Goal: Navigation & Orientation: Find specific page/section

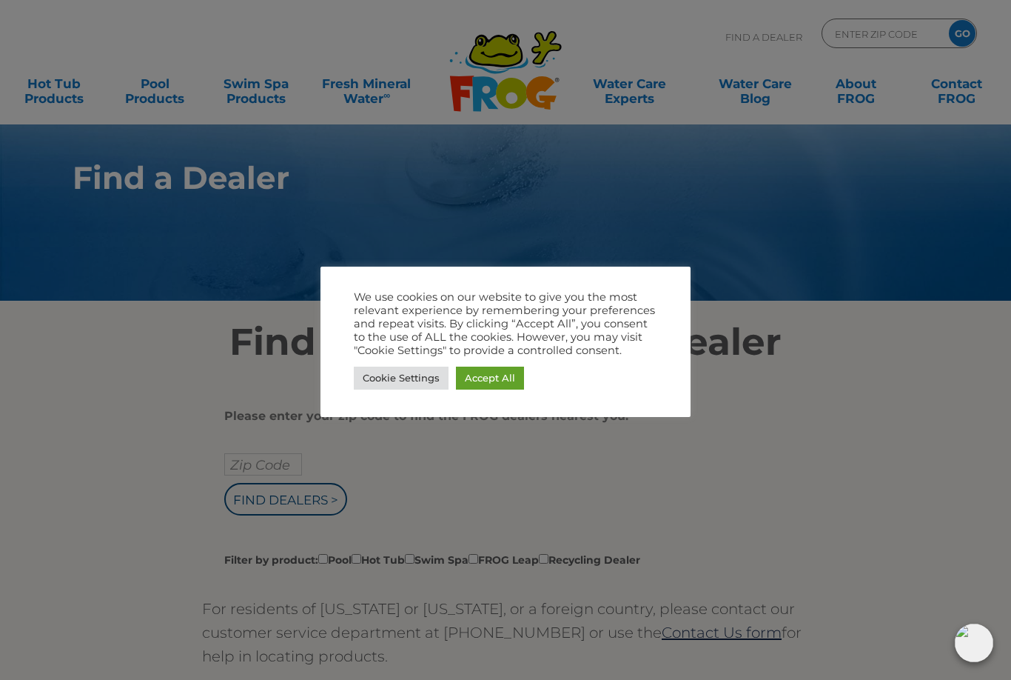
click at [493, 380] on link "Accept All" at bounding box center [490, 377] width 68 height 23
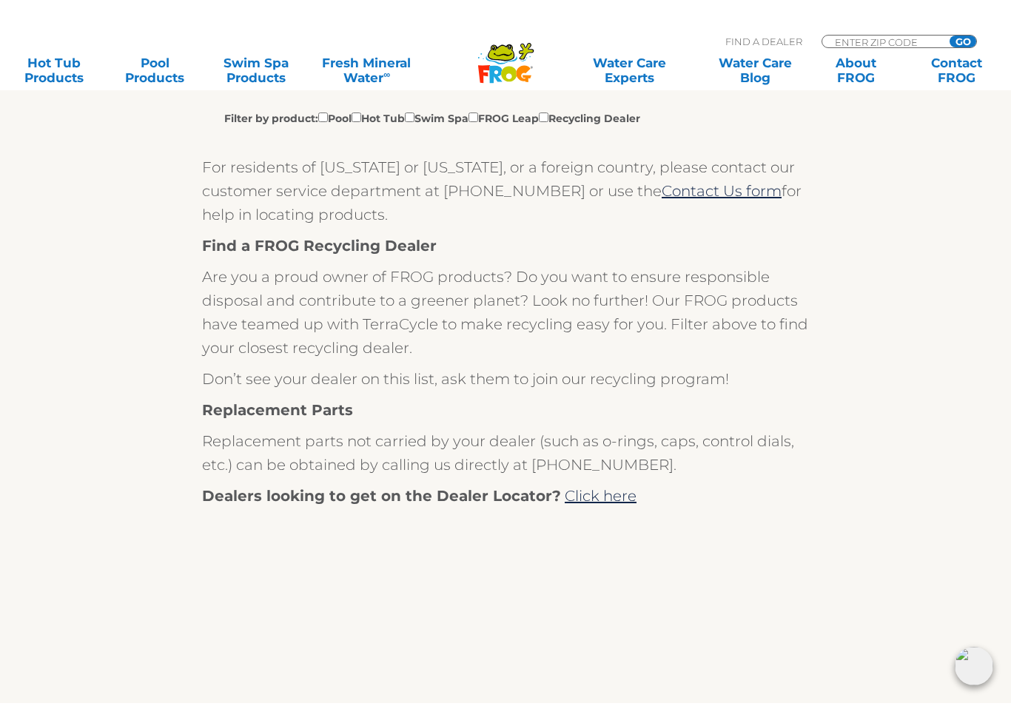
scroll to position [483, 0]
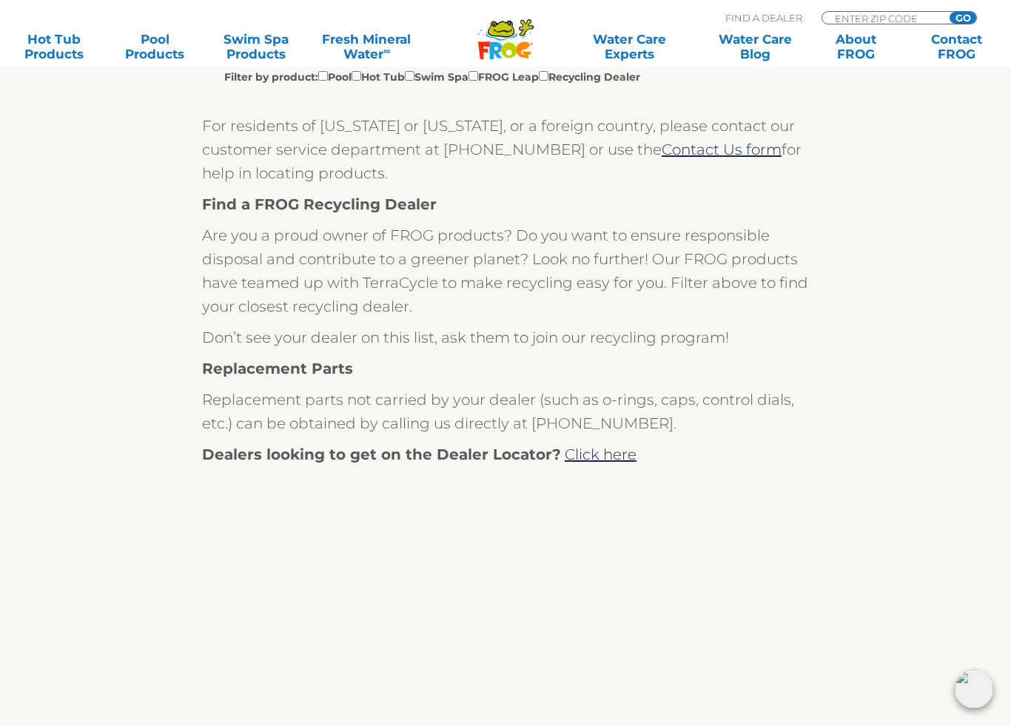
click at [621, 449] on link "Click here" at bounding box center [601, 455] width 72 height 18
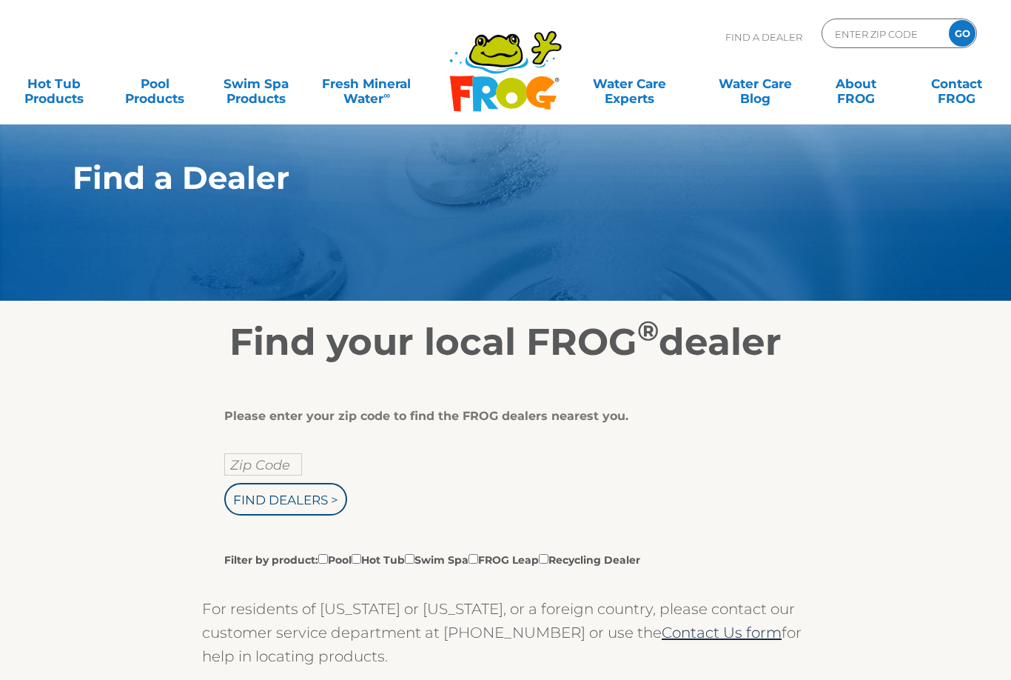
scroll to position [255, 0]
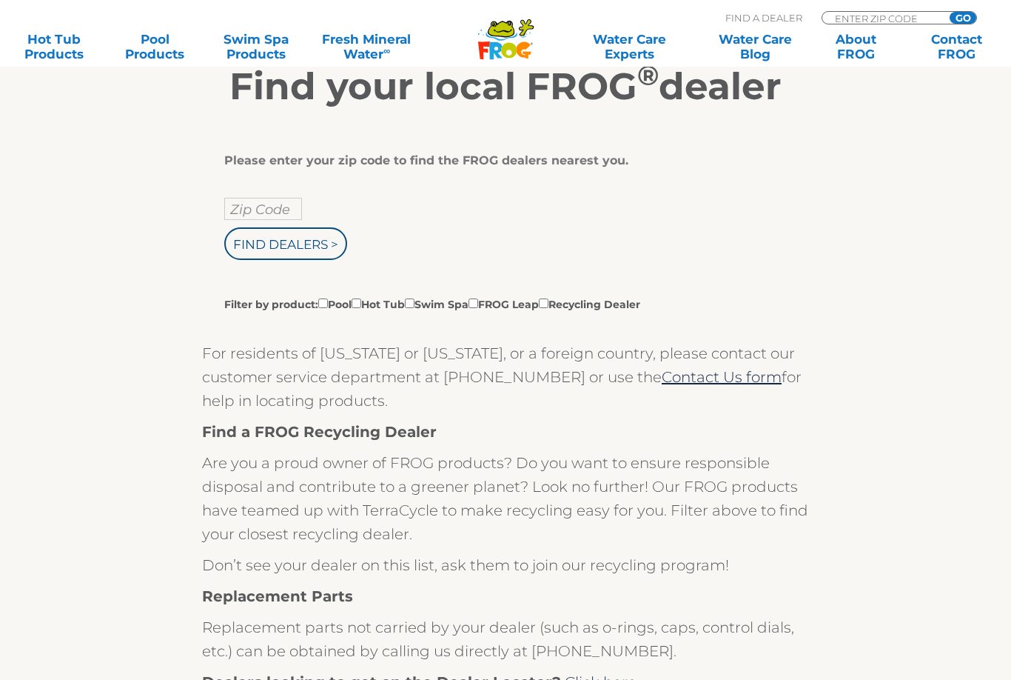
click at [329, 260] on input "Find Dealers >" at bounding box center [285, 243] width 123 height 33
click at [279, 201] on input "Zip Code" at bounding box center [263, 209] width 78 height 22
type input "ENTER ZIP CODE"
type input "Zip Code"
click at [277, 205] on input "text" at bounding box center [263, 209] width 78 height 22
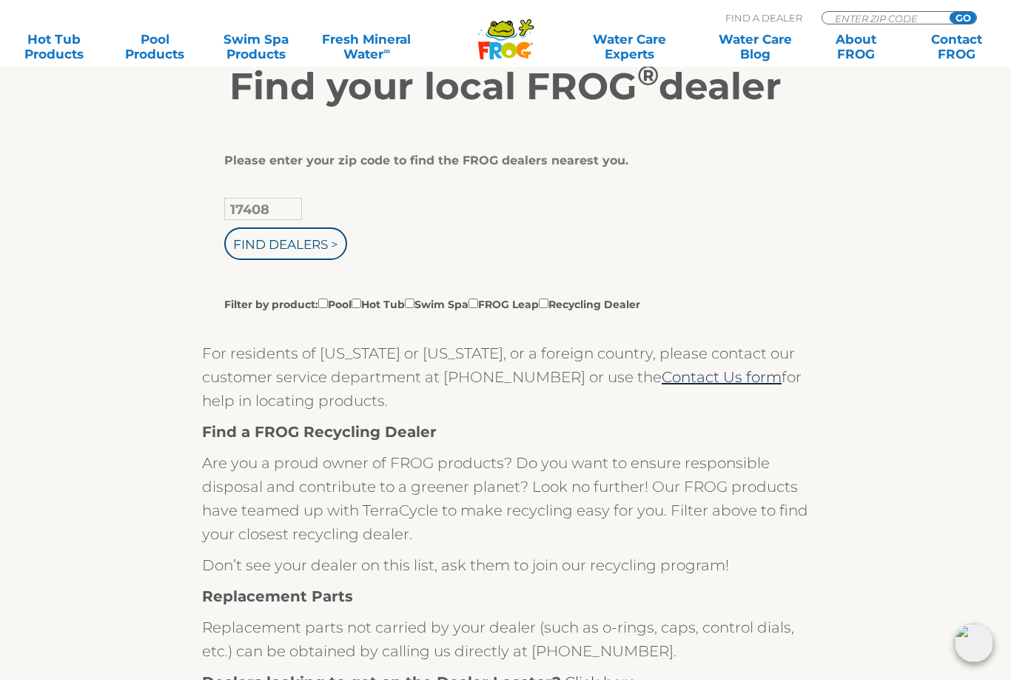
type input "17408"
click at [306, 235] on input "Find Dealers >" at bounding box center [285, 243] width 123 height 33
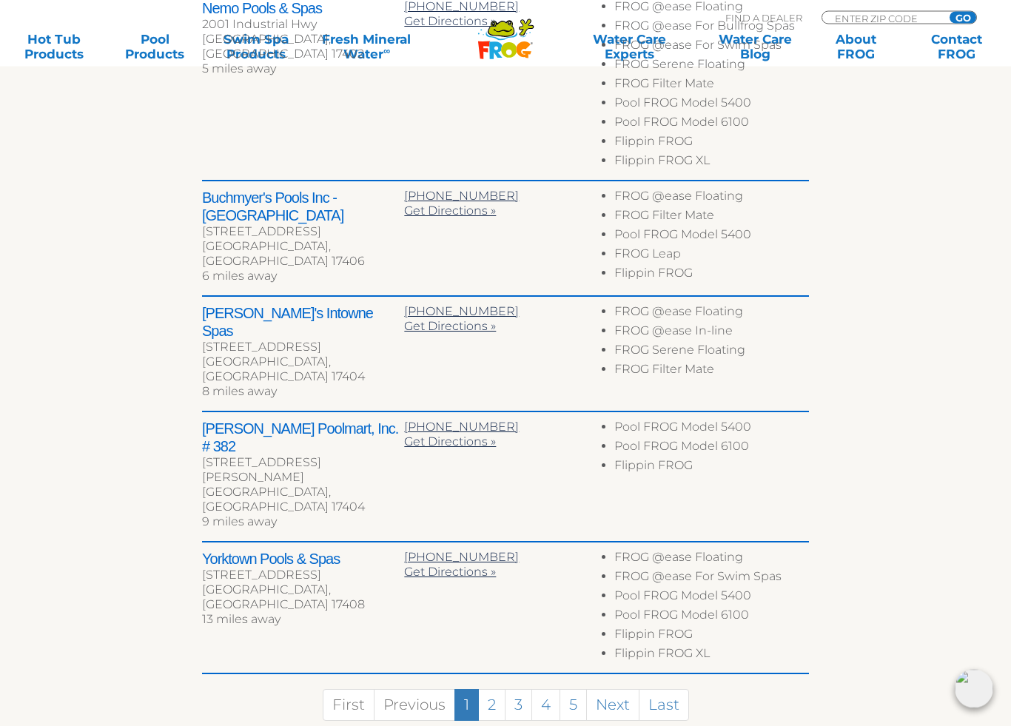
scroll to position [715, 0]
click at [494, 679] on link "2" at bounding box center [491, 705] width 27 height 32
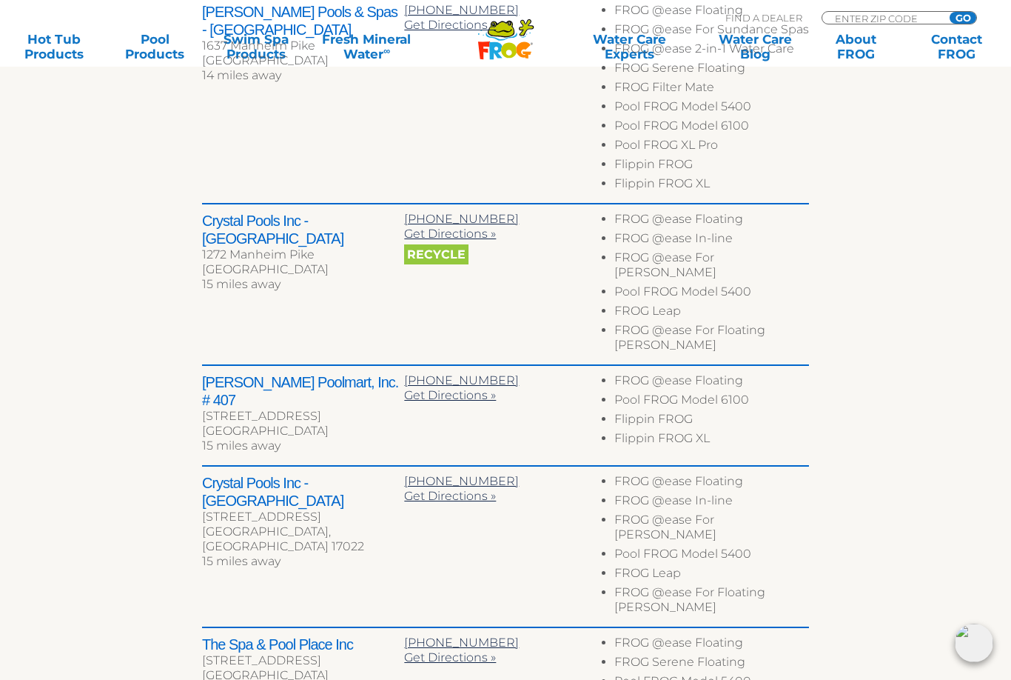
scroll to position [699, 0]
